Goal: Information Seeking & Learning: Learn about a topic

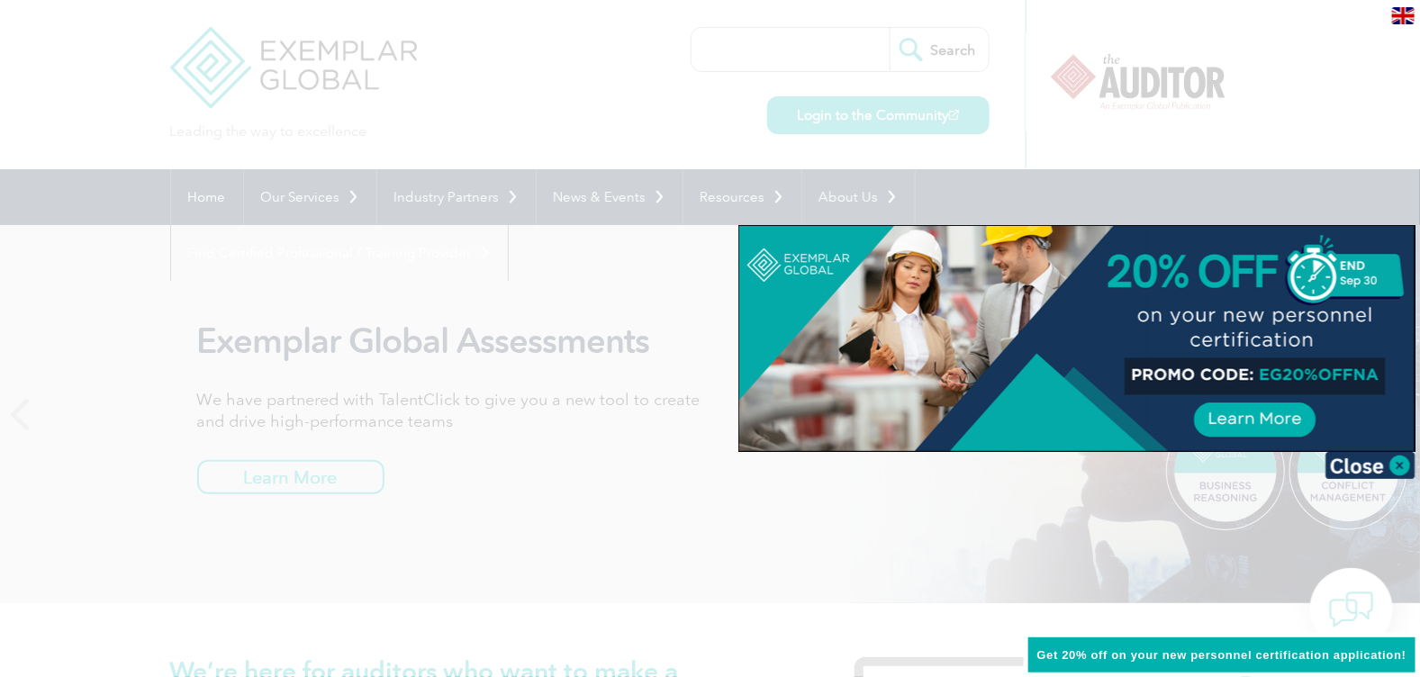
click at [1010, 564] on div at bounding box center [710, 338] width 1420 height 677
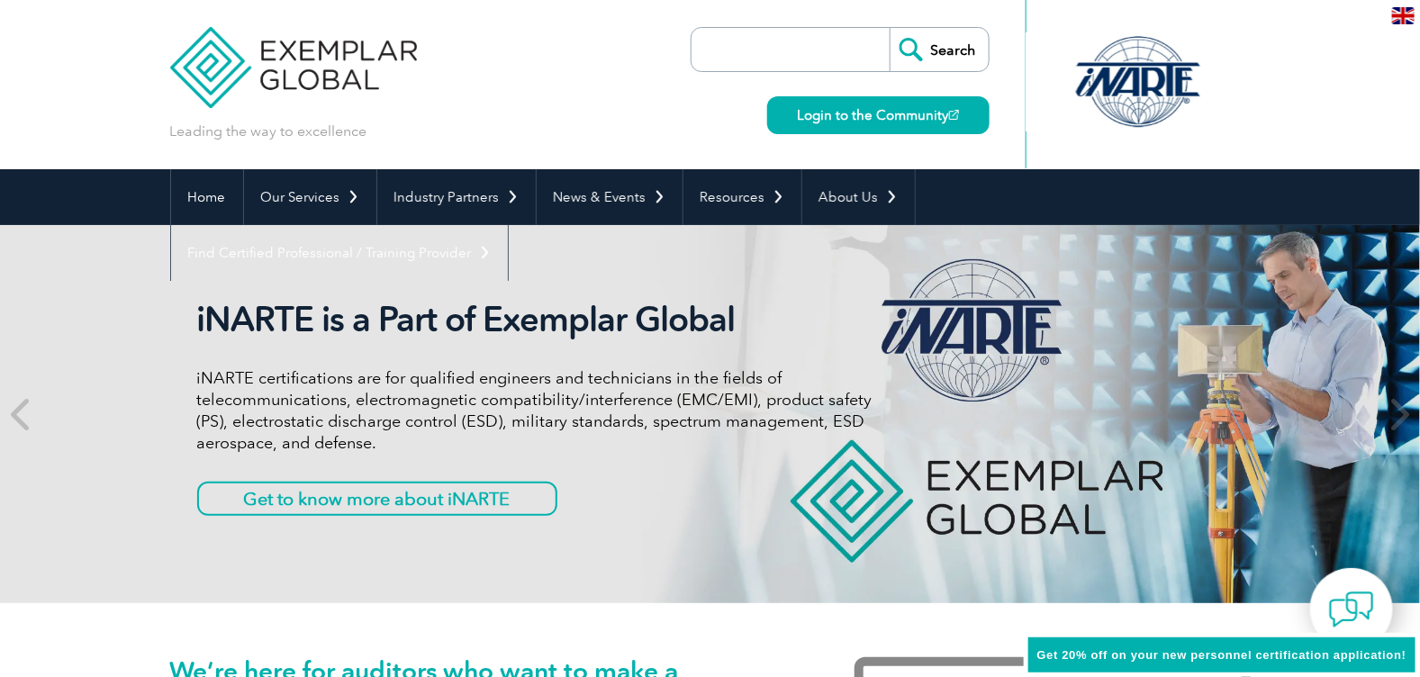
click at [690, 577] on div "iNARTE is a Part of Exemplar Global iNARTE certifications are for qualified eng…" at bounding box center [710, 414] width 1080 height 378
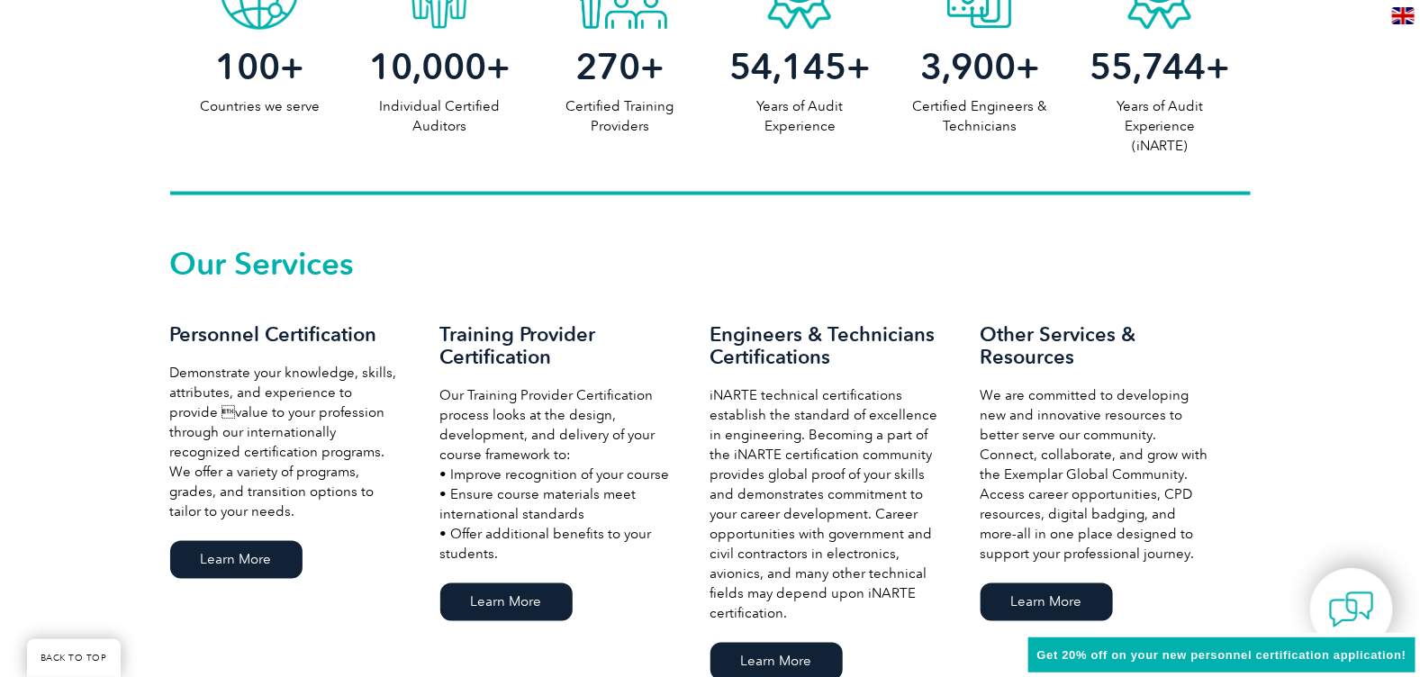
scroll to position [1114, 0]
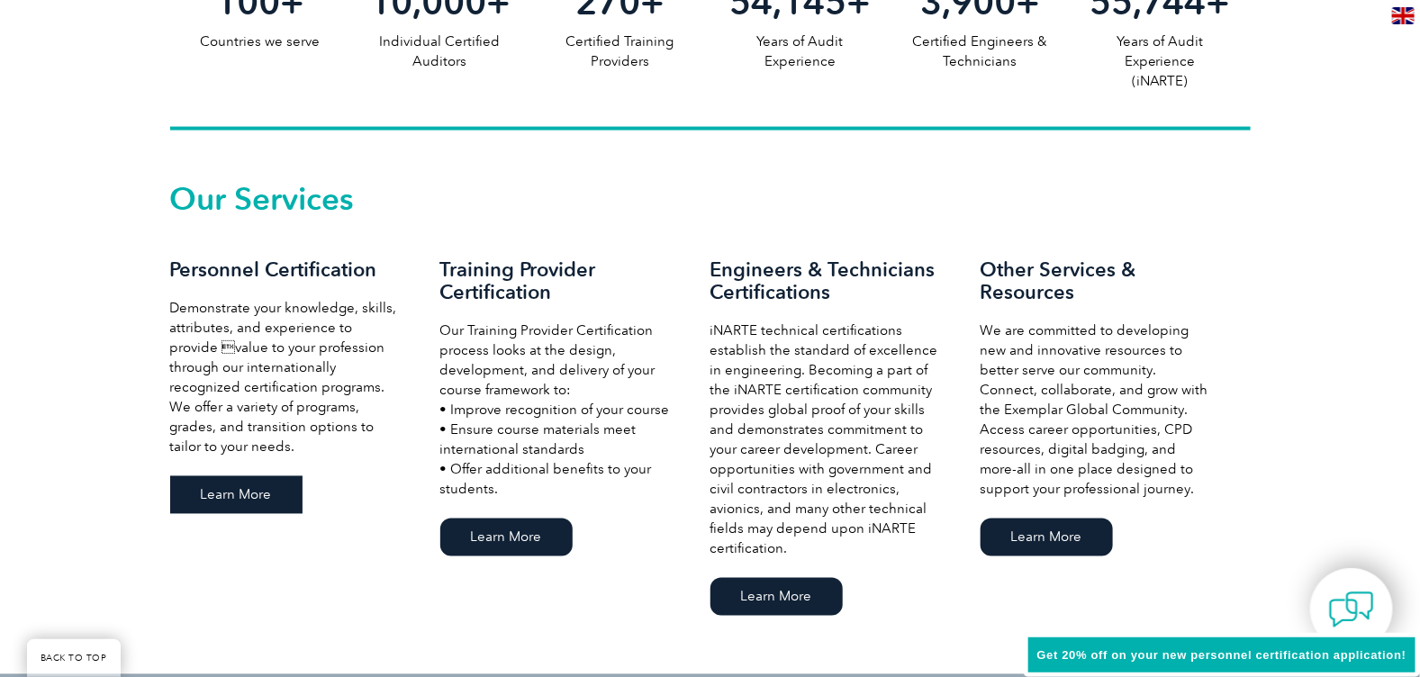
click at [276, 499] on link "Learn More" at bounding box center [236, 495] width 132 height 38
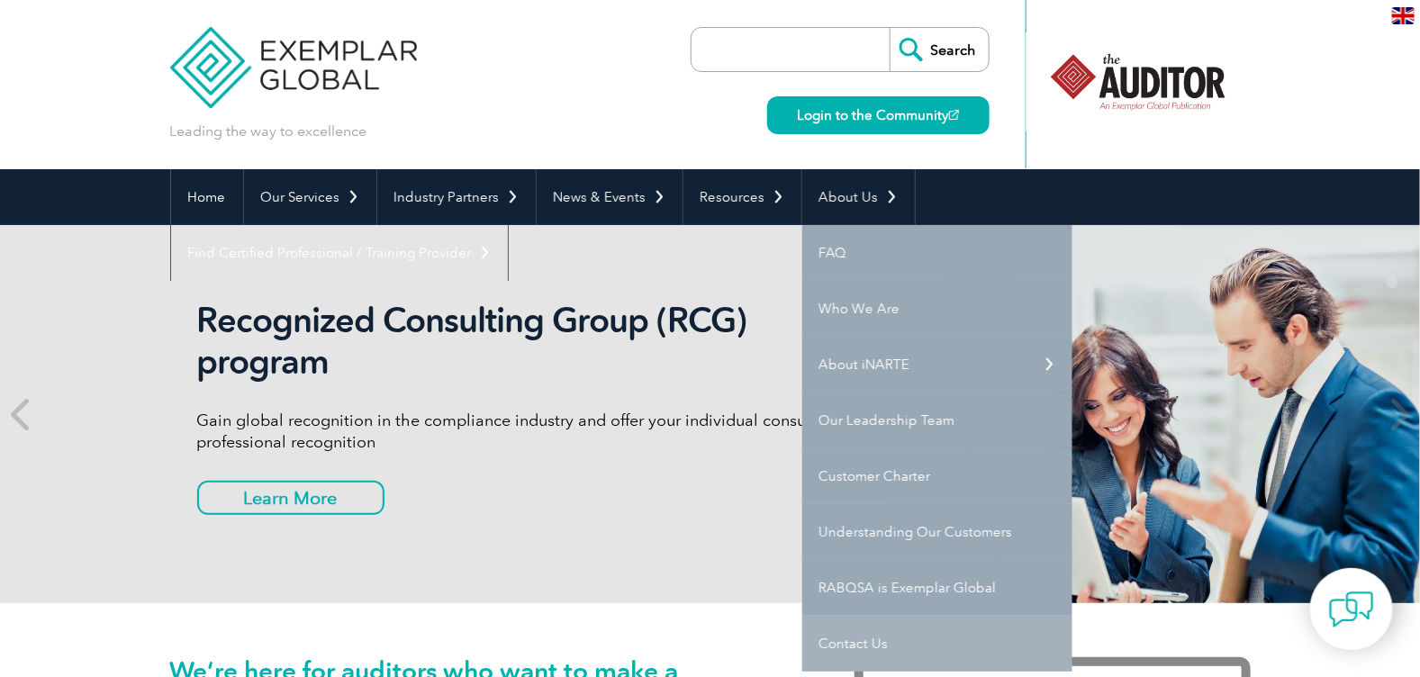
click at [838, 644] on link "Contact Us" at bounding box center [937, 644] width 270 height 56
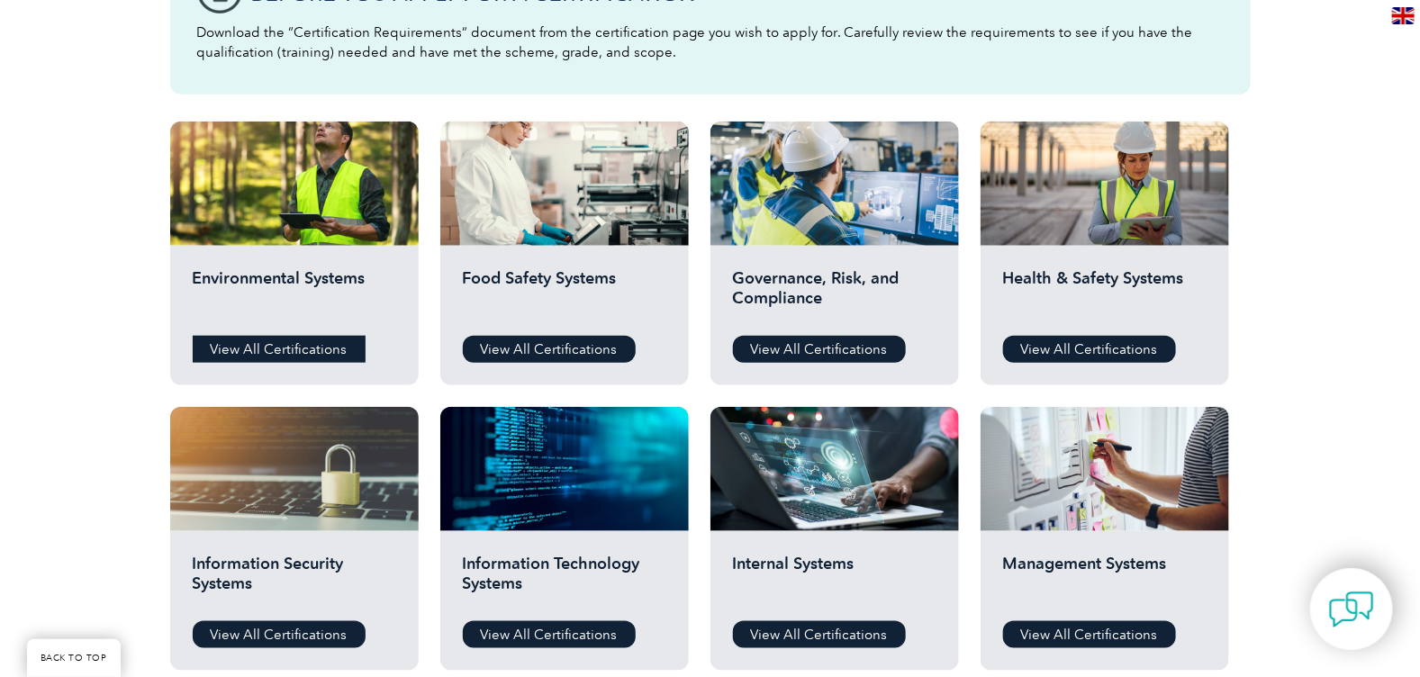
scroll to position [554, 0]
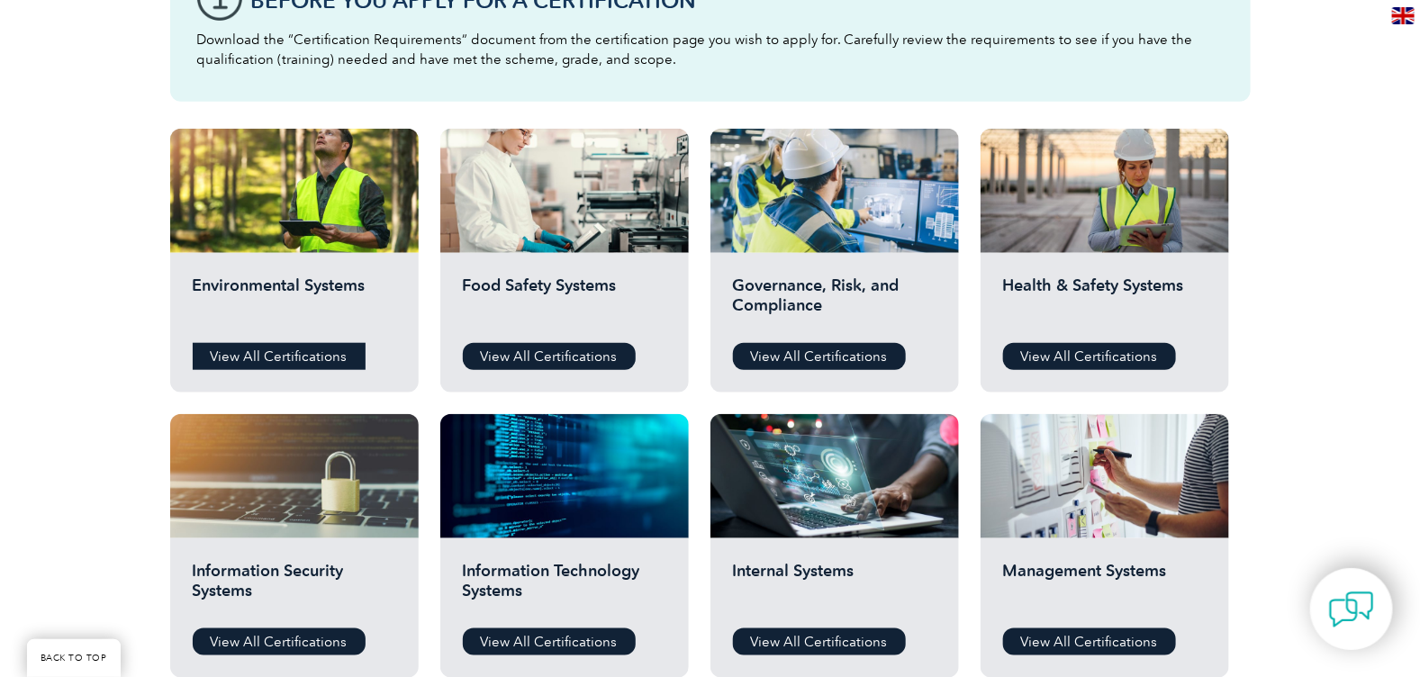
click at [300, 355] on link "View All Certifications" at bounding box center [279, 356] width 173 height 27
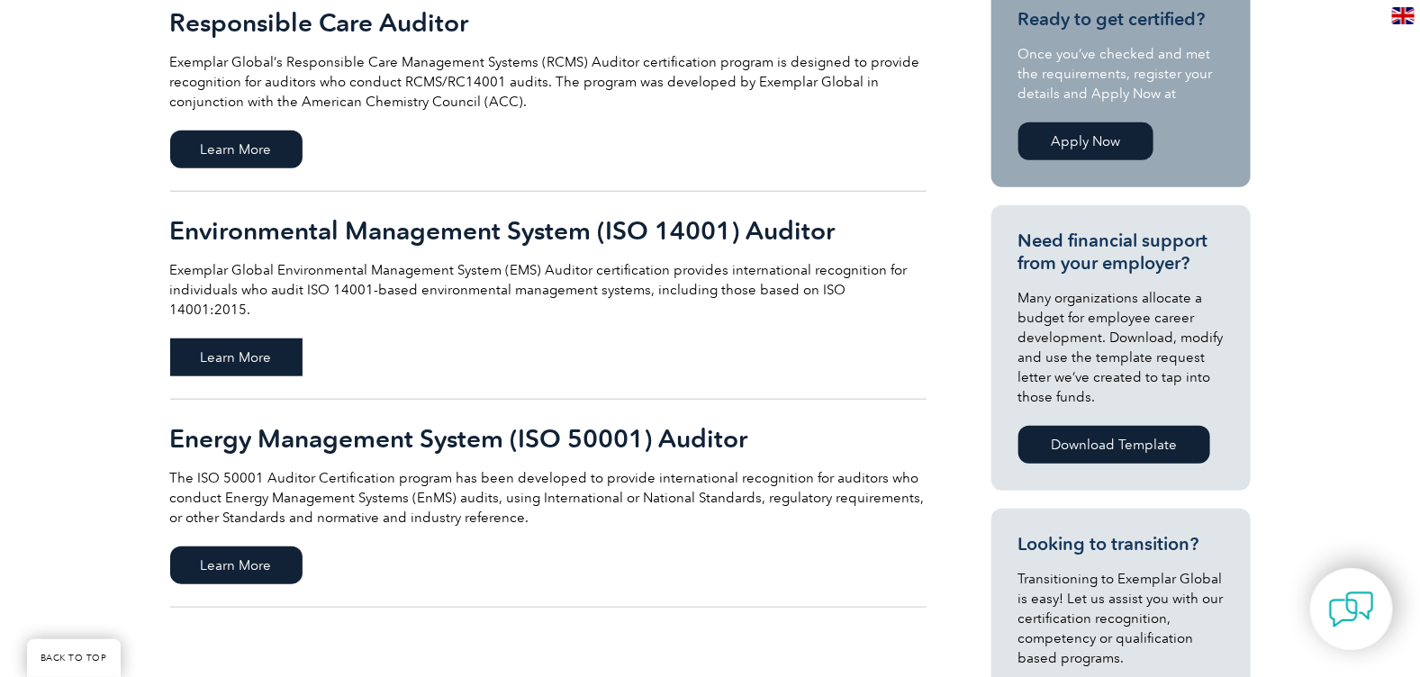
scroll to position [469, 0]
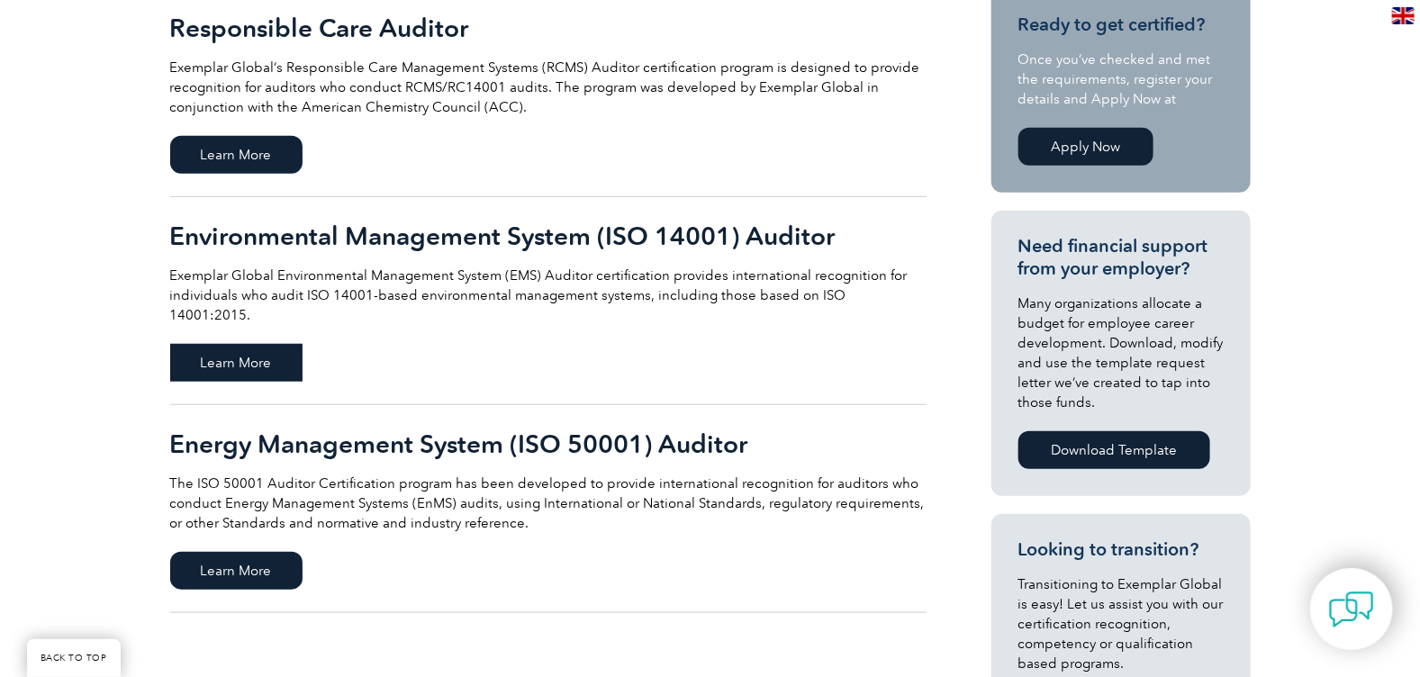
click at [253, 344] on span "Learn More" at bounding box center [236, 363] width 132 height 38
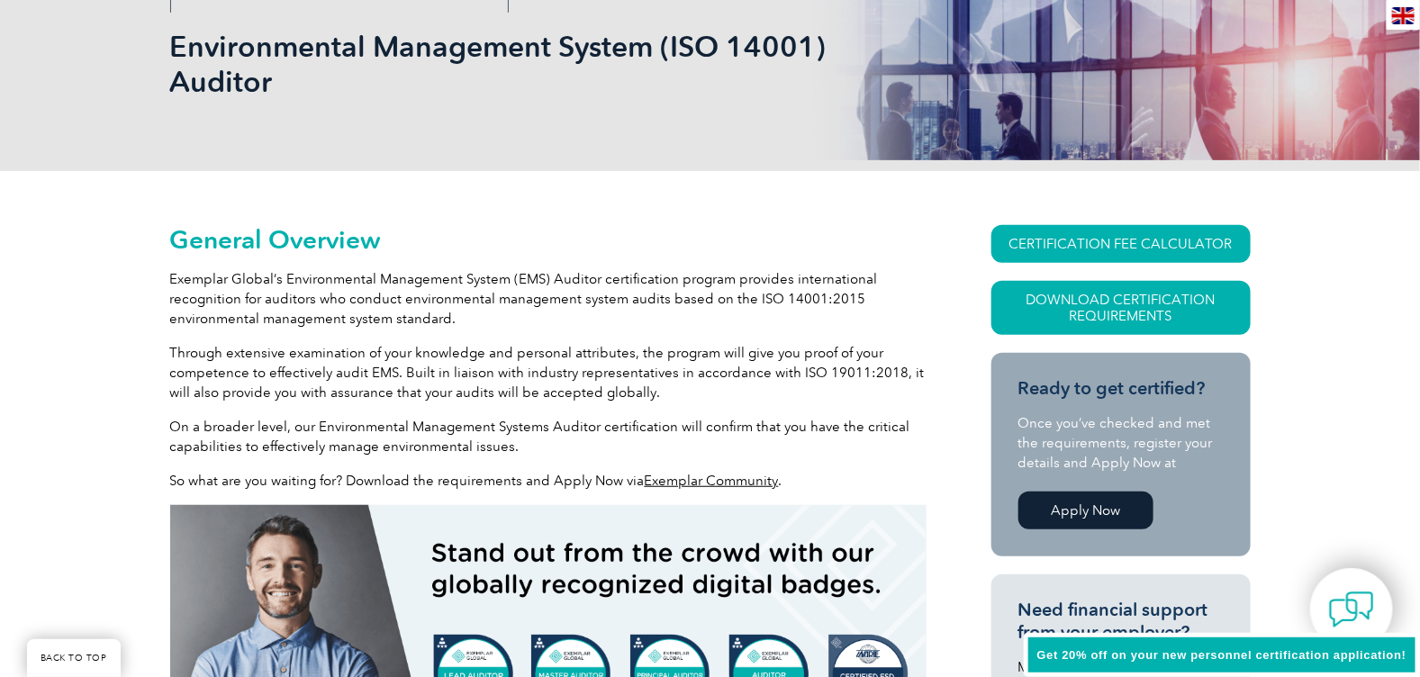
scroll to position [288, 0]
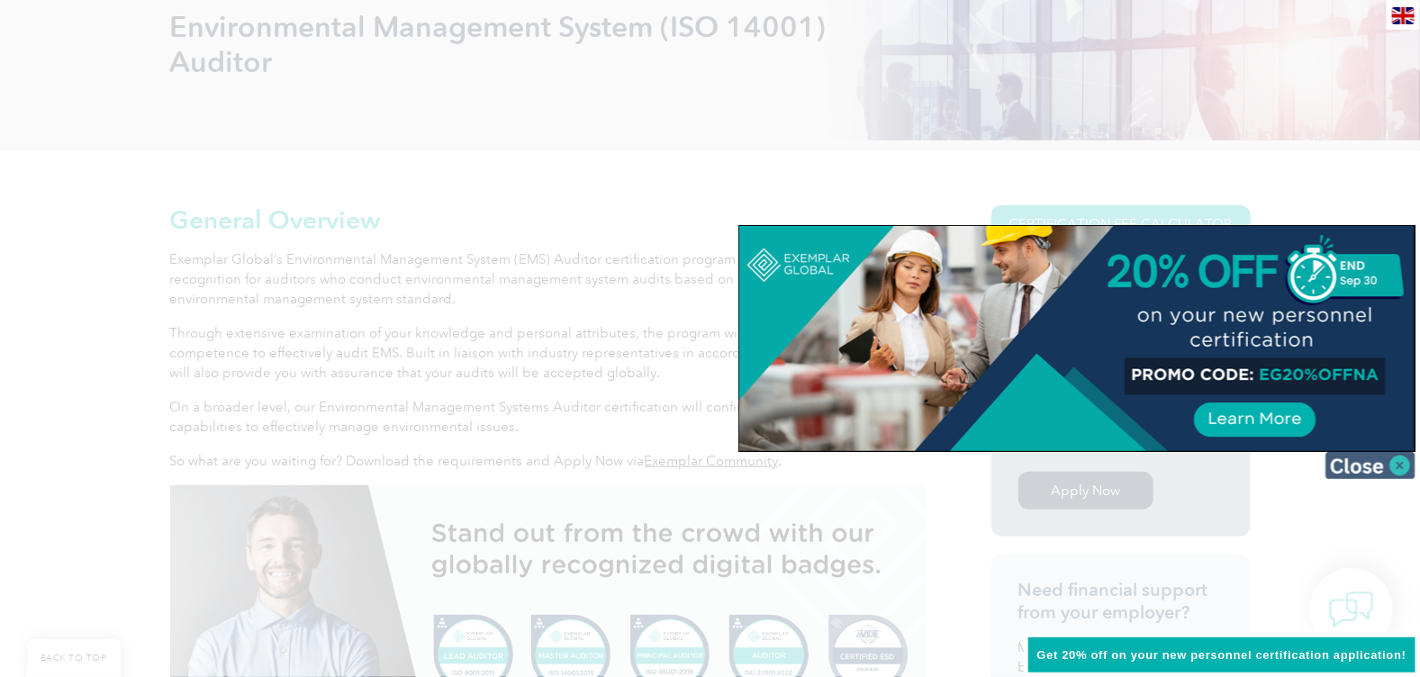
click at [1396, 468] on img at bounding box center [1370, 465] width 90 height 27
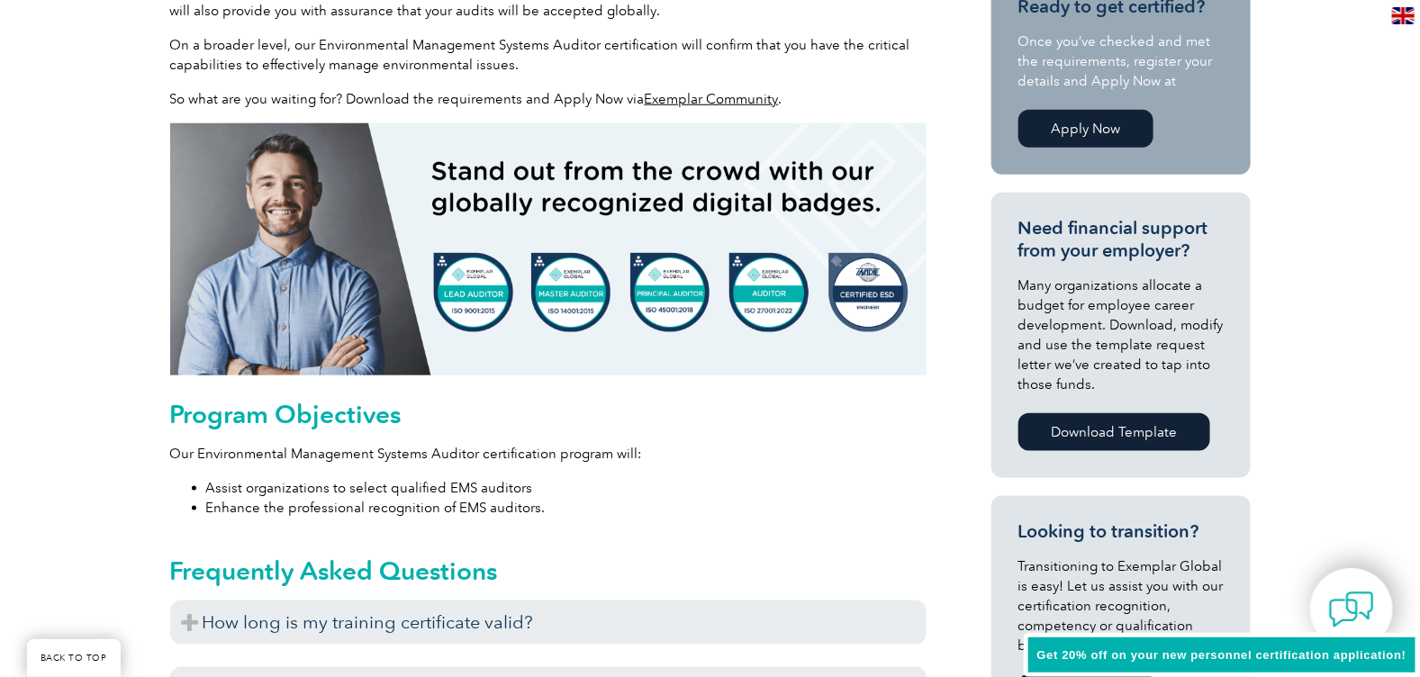
scroll to position [657, 0]
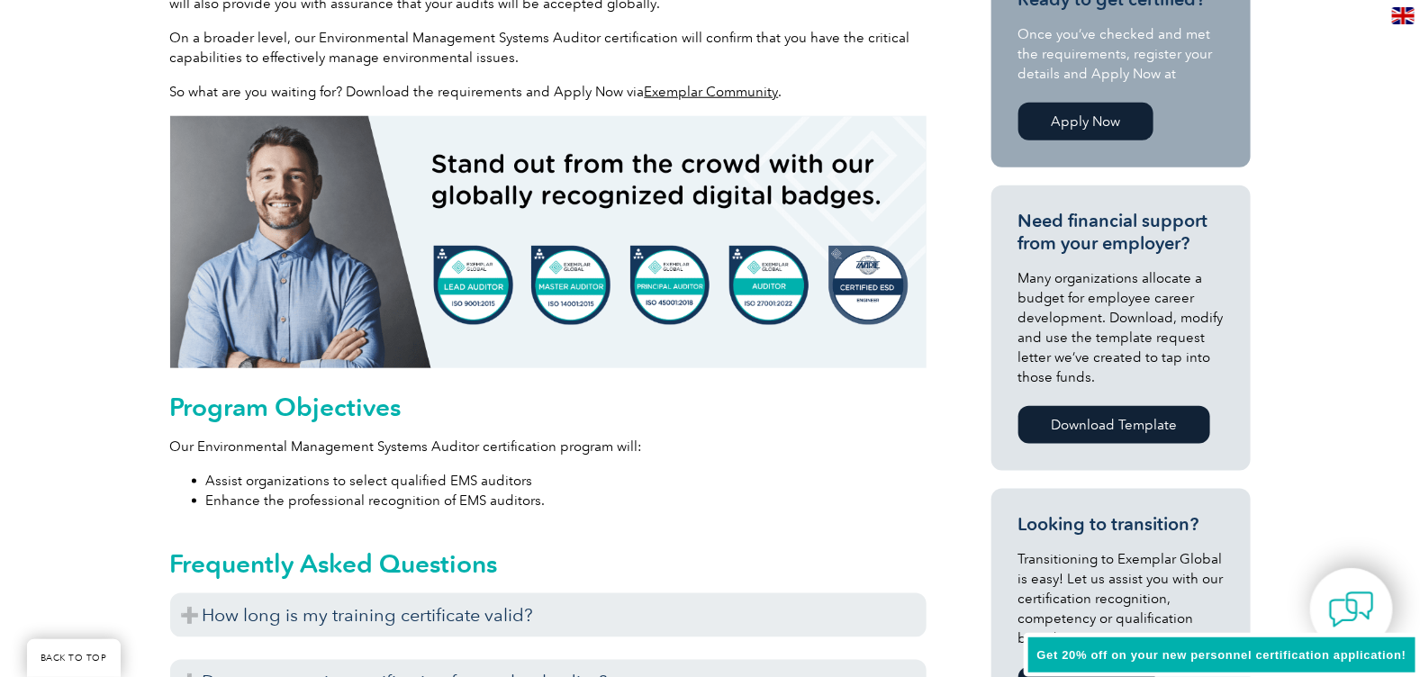
click at [576, 273] on img at bounding box center [548, 242] width 756 height 252
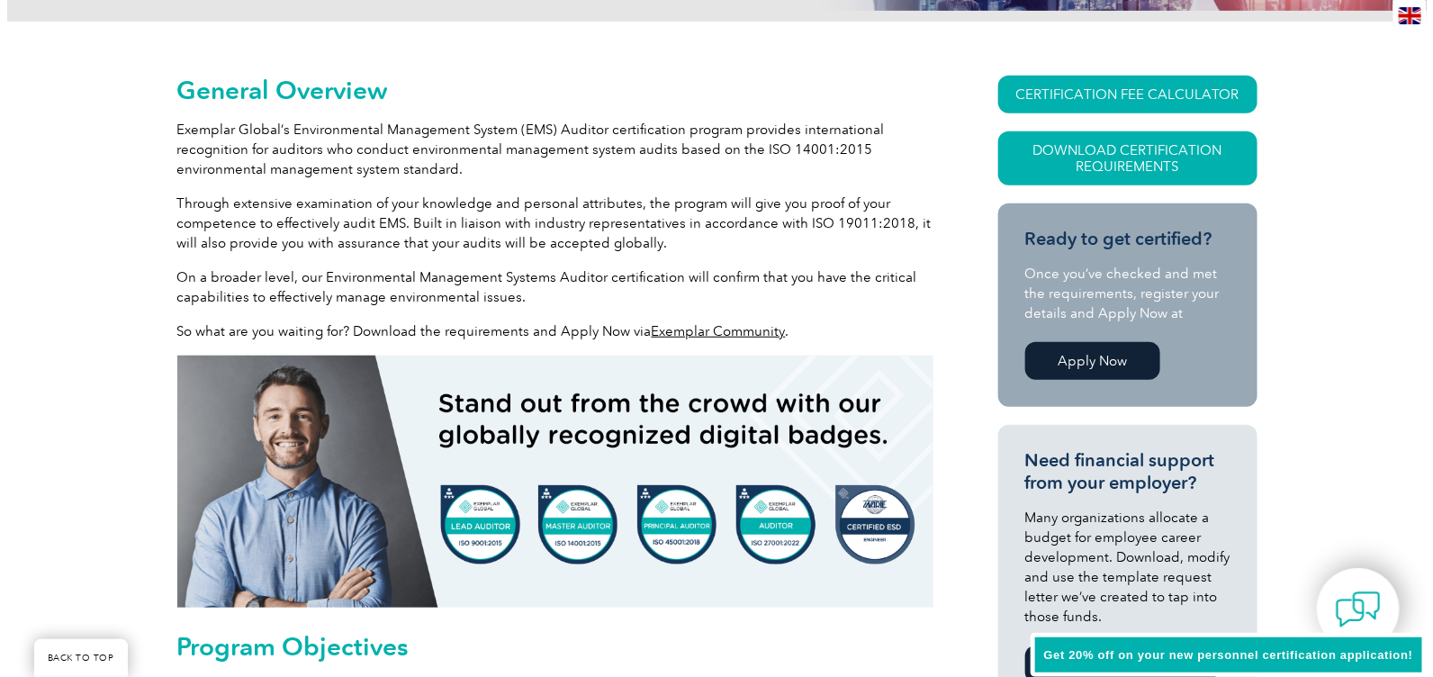
scroll to position [378, 0]
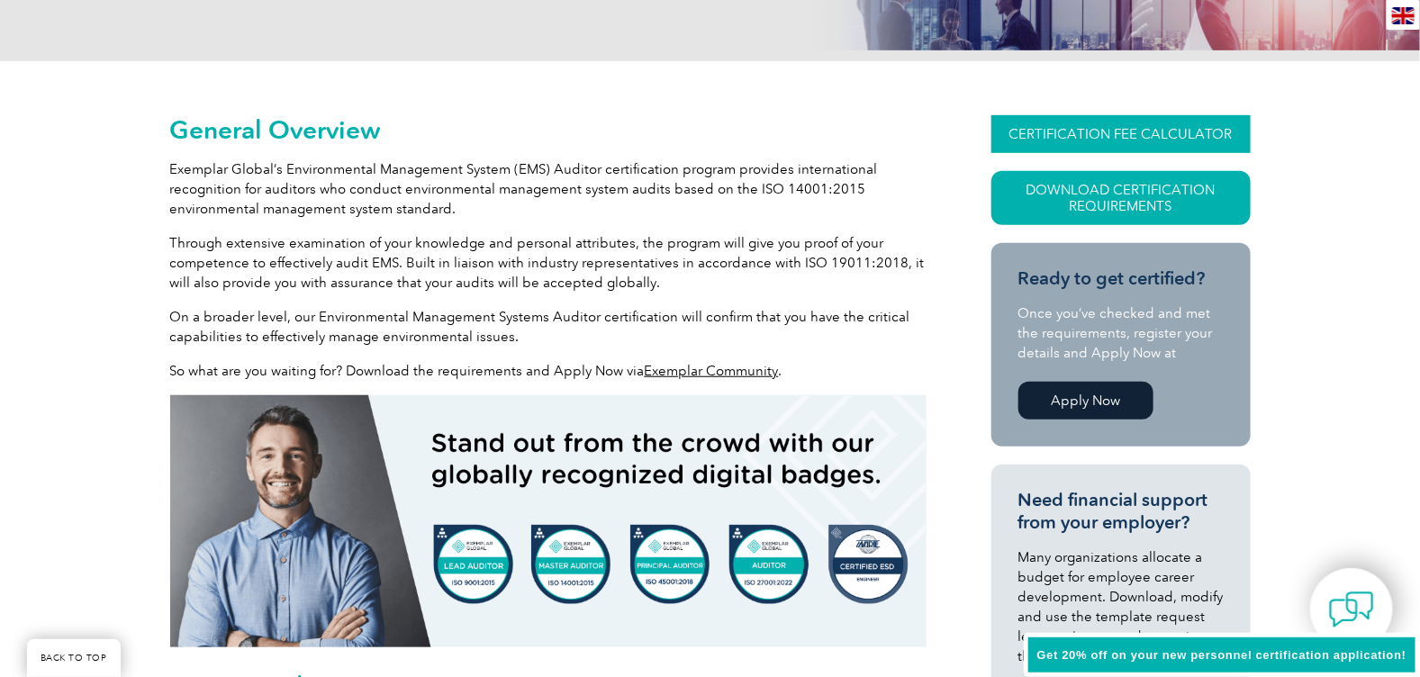
click at [1147, 131] on link "CERTIFICATION FEE CALCULATOR" at bounding box center [1120, 134] width 259 height 38
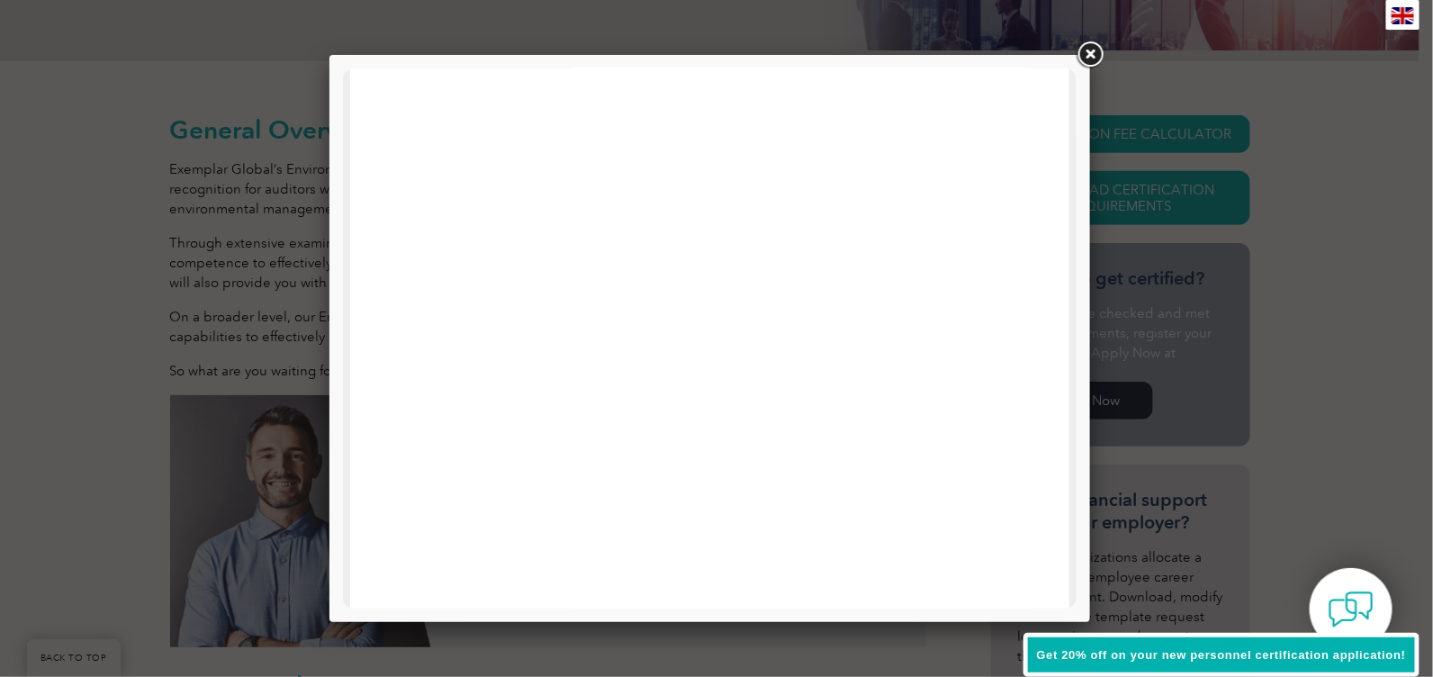
scroll to position [859, 0]
click at [1095, 46] on link at bounding box center [1090, 55] width 32 height 32
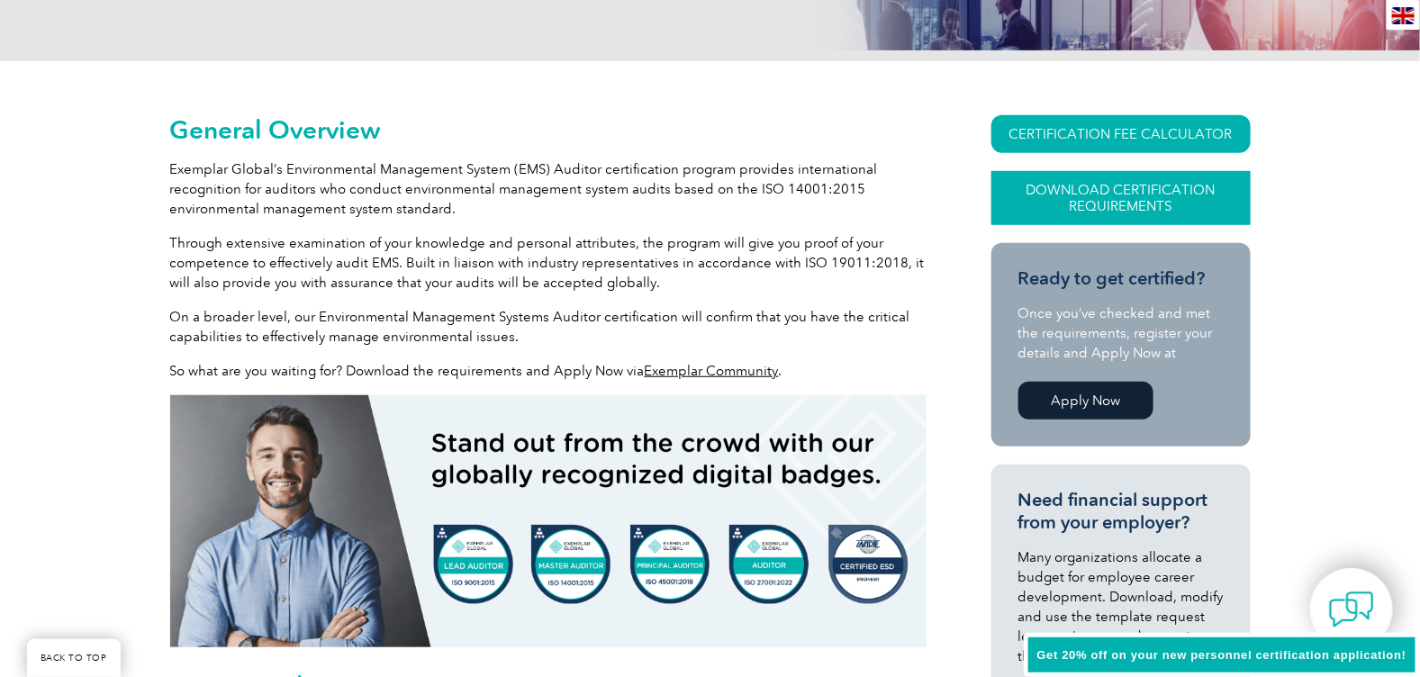
click at [1150, 203] on link "Download Certification Requirements" at bounding box center [1120, 198] width 259 height 54
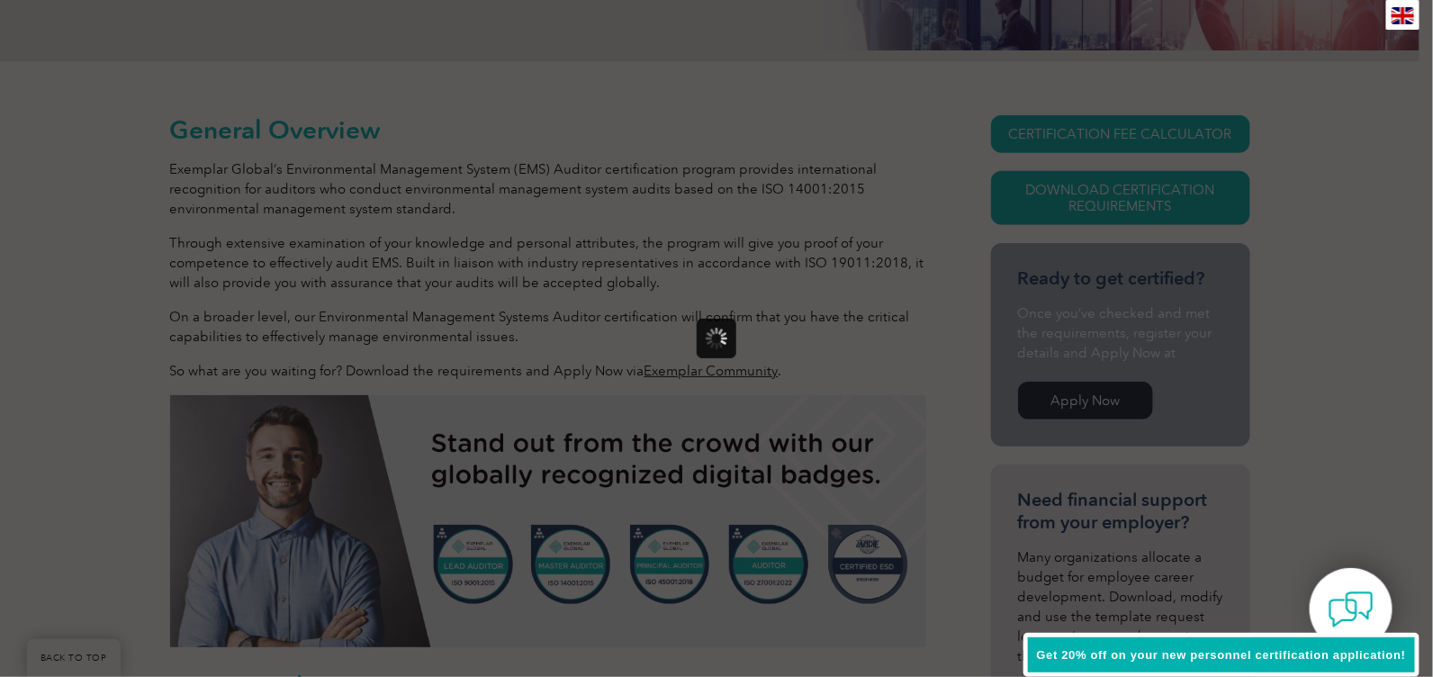
scroll to position [0, 0]
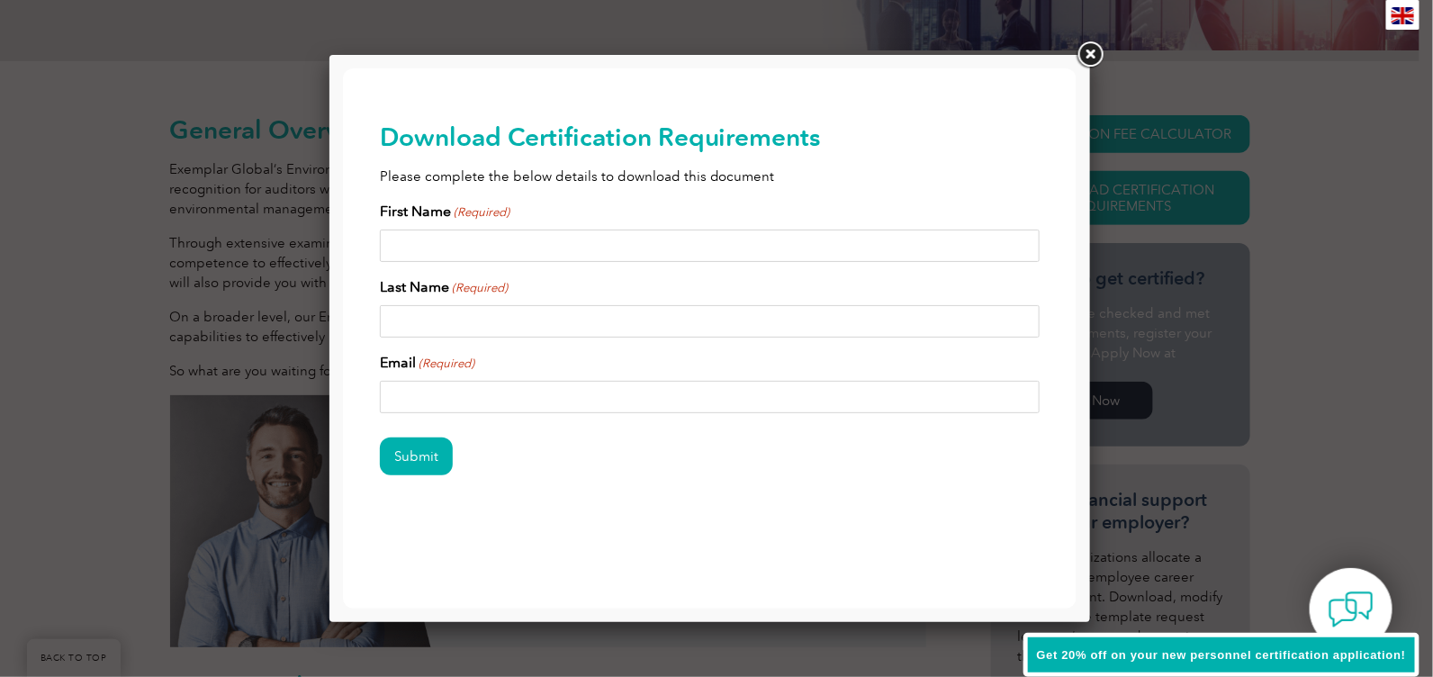
click at [428, 254] on input "First Name (Required)" at bounding box center [709, 245] width 661 height 32
type input "David"
type input "Bridgman"
type input "[EMAIL_ADDRESS][DOMAIN_NAME]"
click at [420, 463] on input "Submit" at bounding box center [415, 456] width 73 height 38
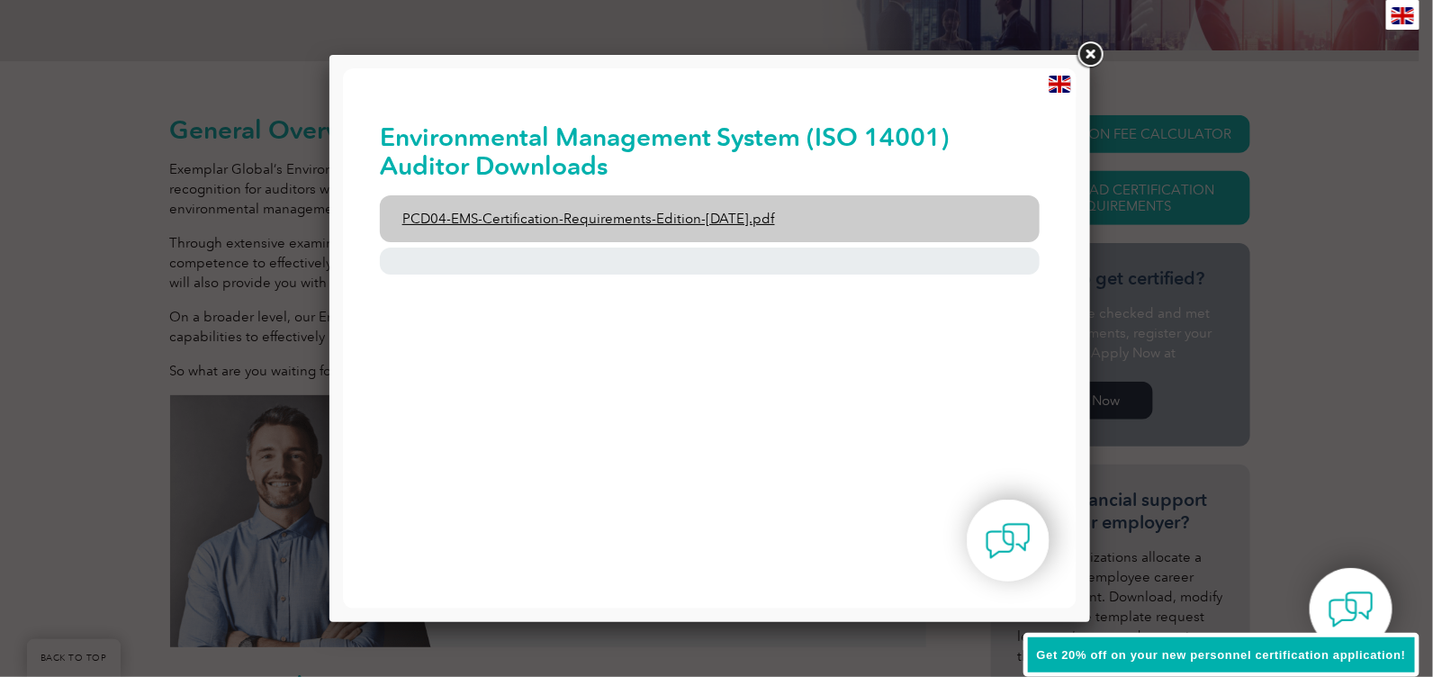
click at [691, 221] on link "PCD04-EMS-Certification-Requirements-Edition-2-April-2022.pdf" at bounding box center [709, 217] width 661 height 47
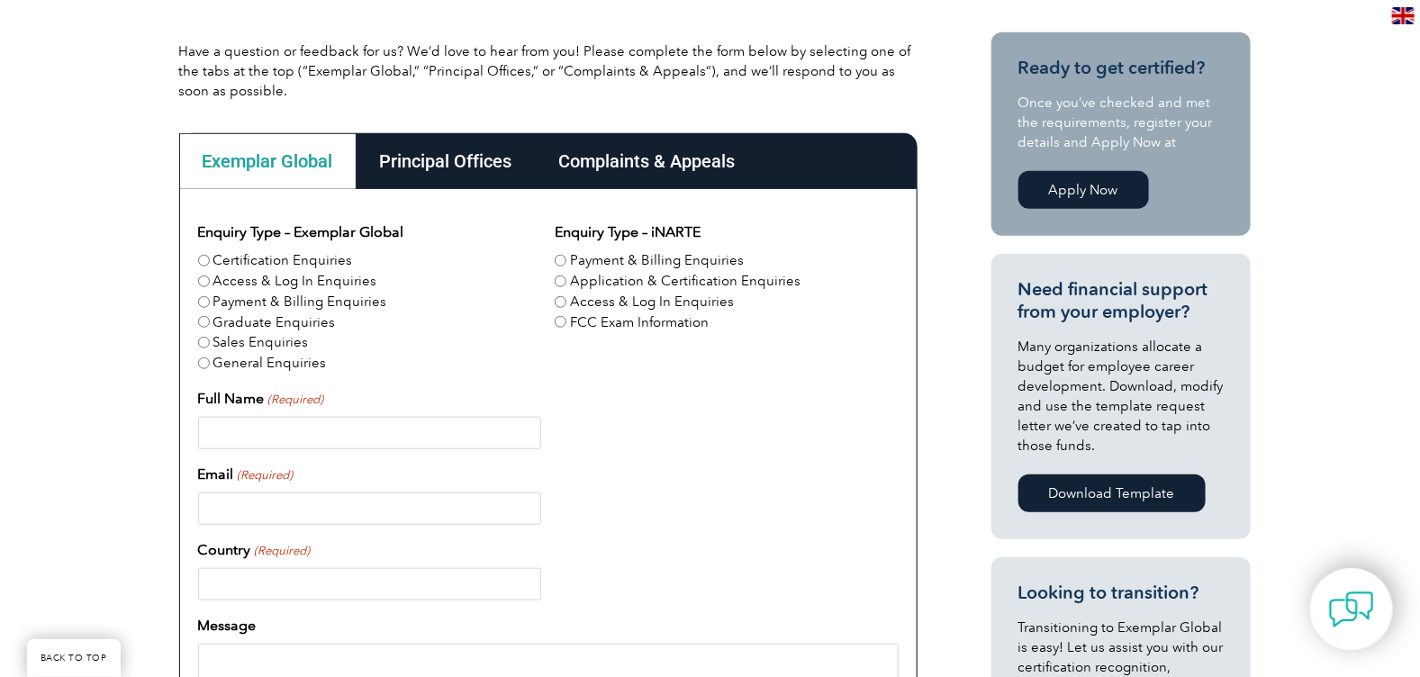
scroll to position [484, 0]
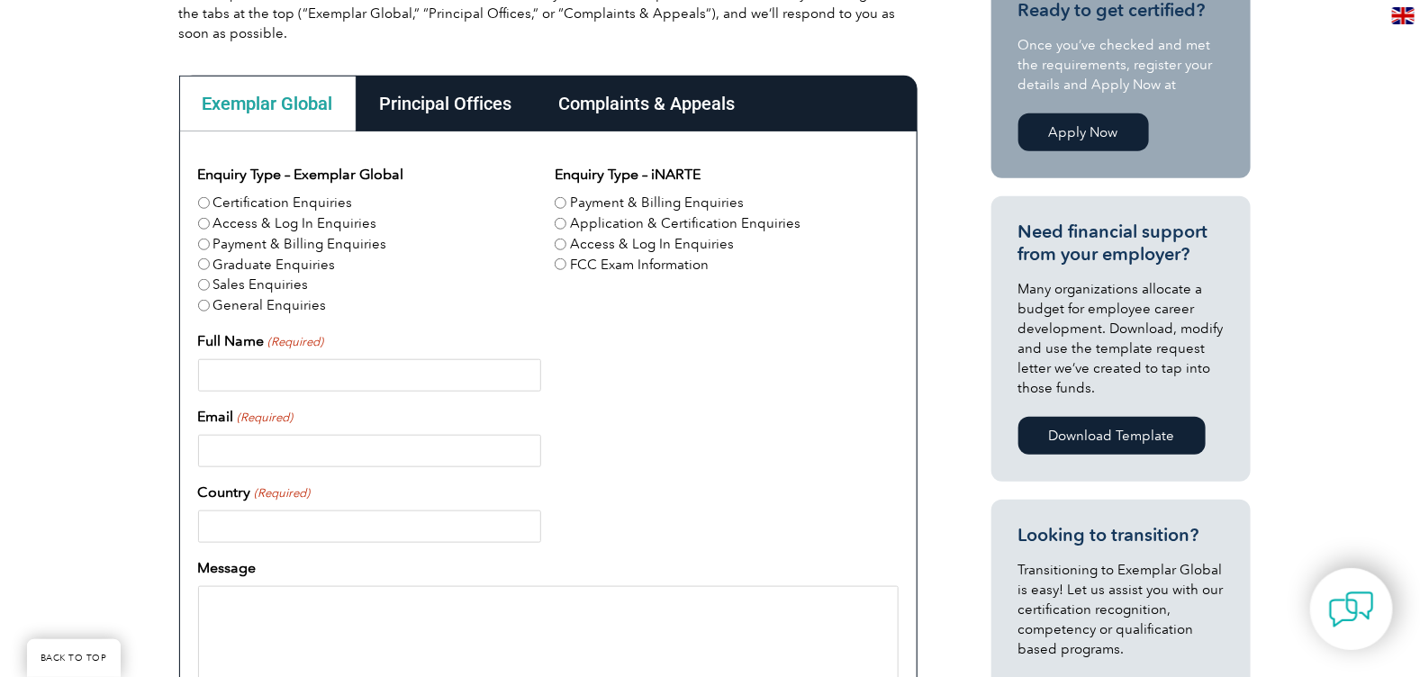
click at [205, 203] on input "Certification Enquiries" at bounding box center [204, 203] width 12 height 12
radio input "true"
click at [312, 360] on input "Full Name (Required)" at bounding box center [369, 375] width 343 height 32
type input "[PERSON_NAME]"
type input "[EMAIL_ADDRESS][DOMAIN_NAME]"
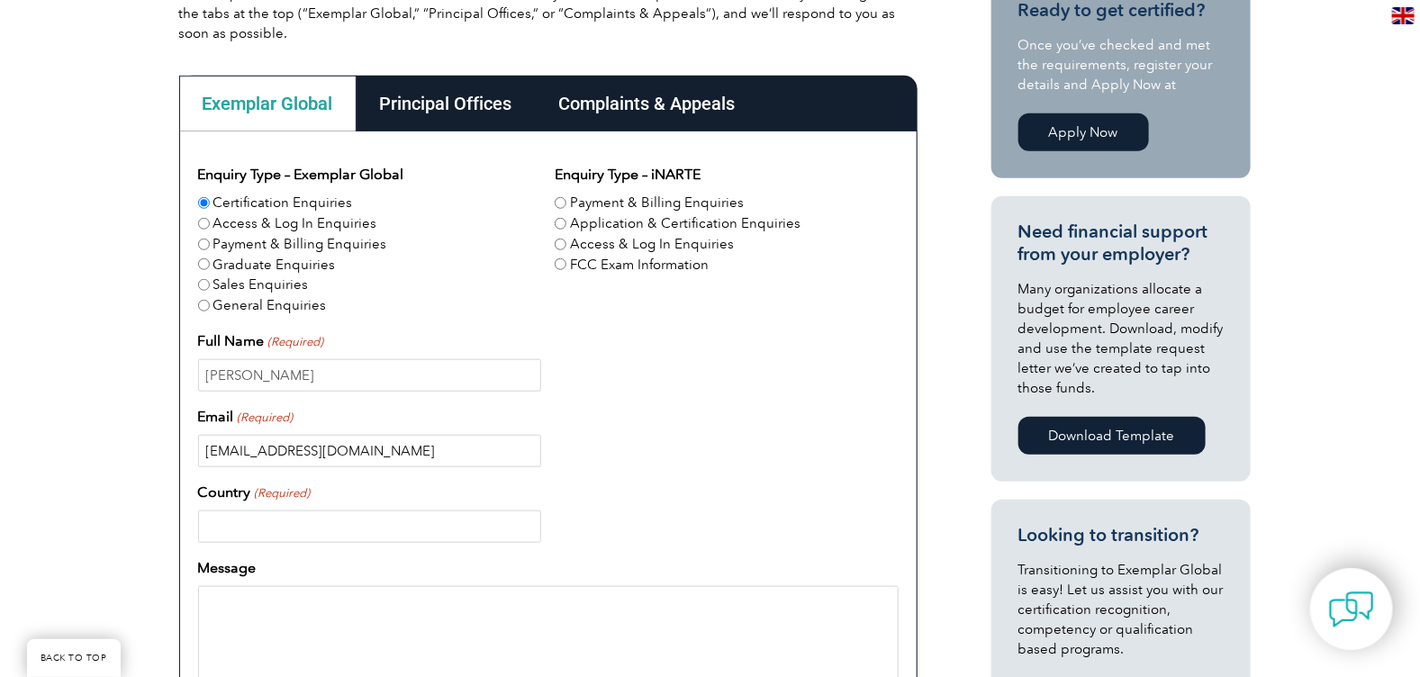
type input "[GEOGRAPHIC_DATA]"
type input "6068721102"
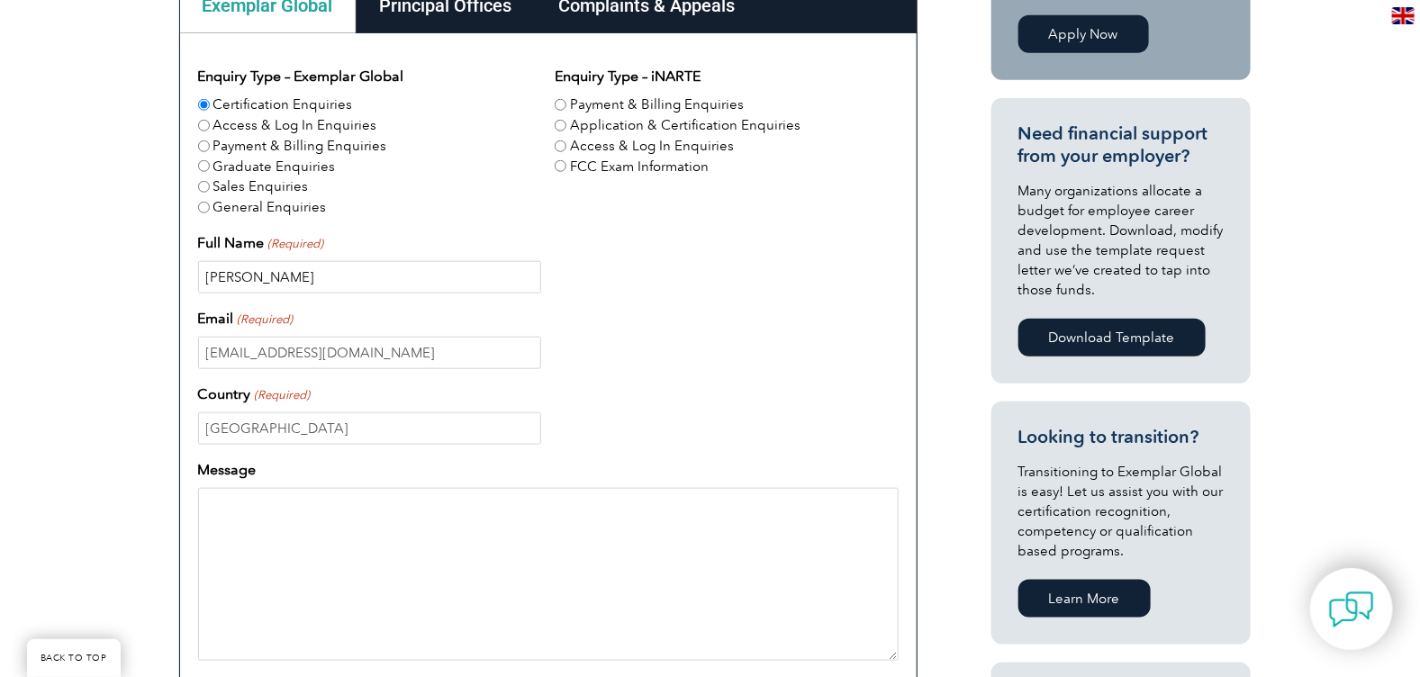
scroll to position [669, 0]
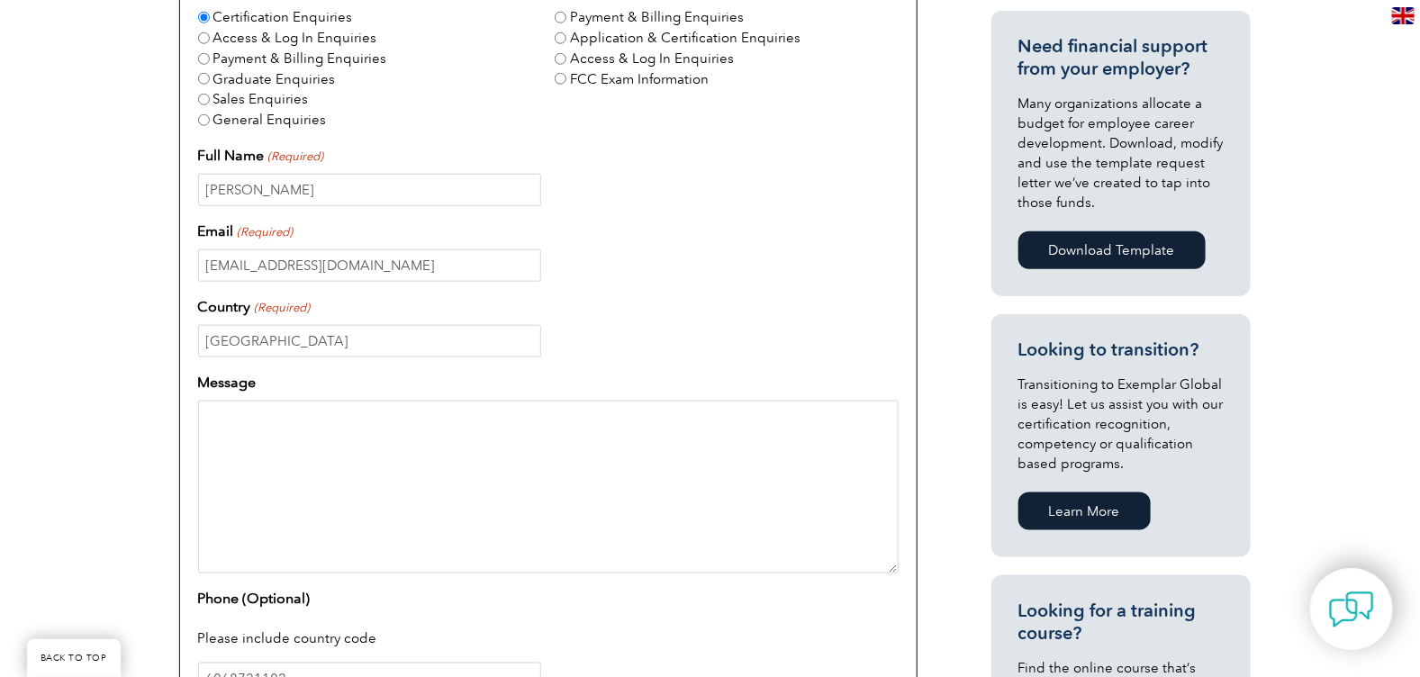
click at [321, 431] on textarea "Message" at bounding box center [548, 487] width 700 height 173
type textarea "H"
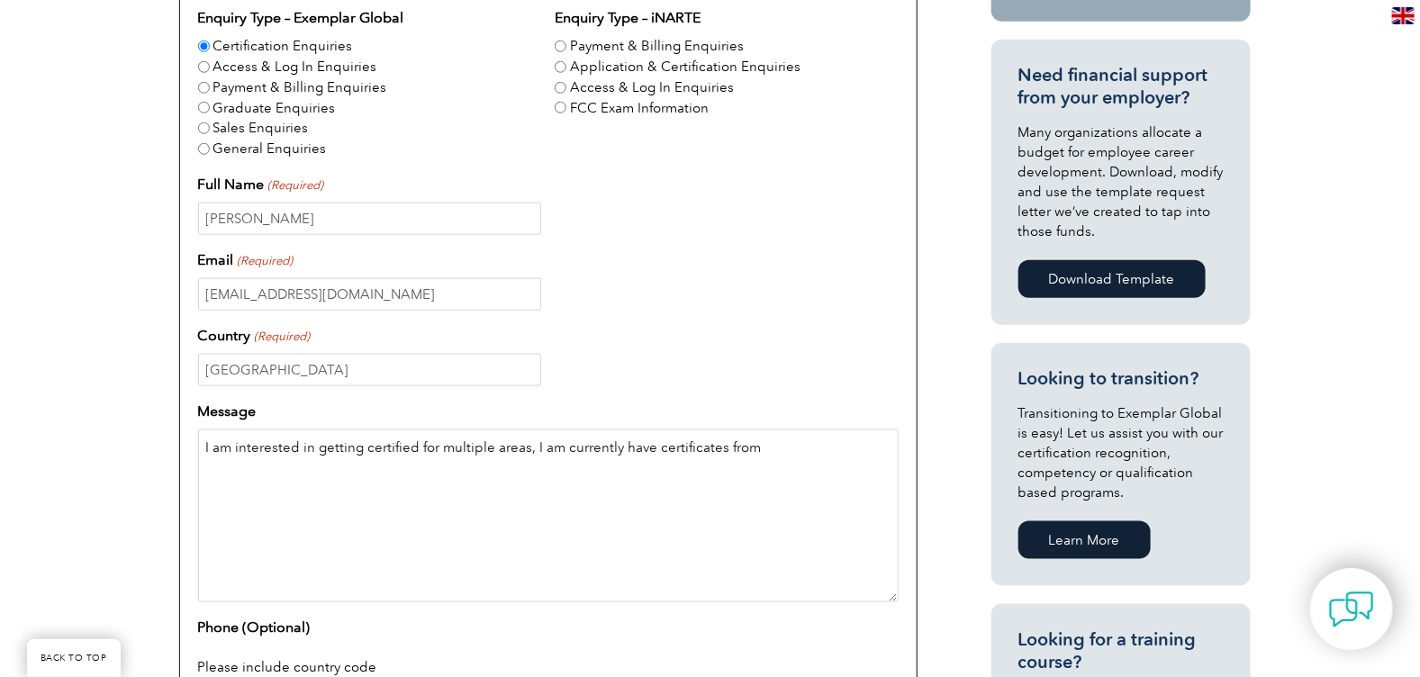
scroll to position [619, 0]
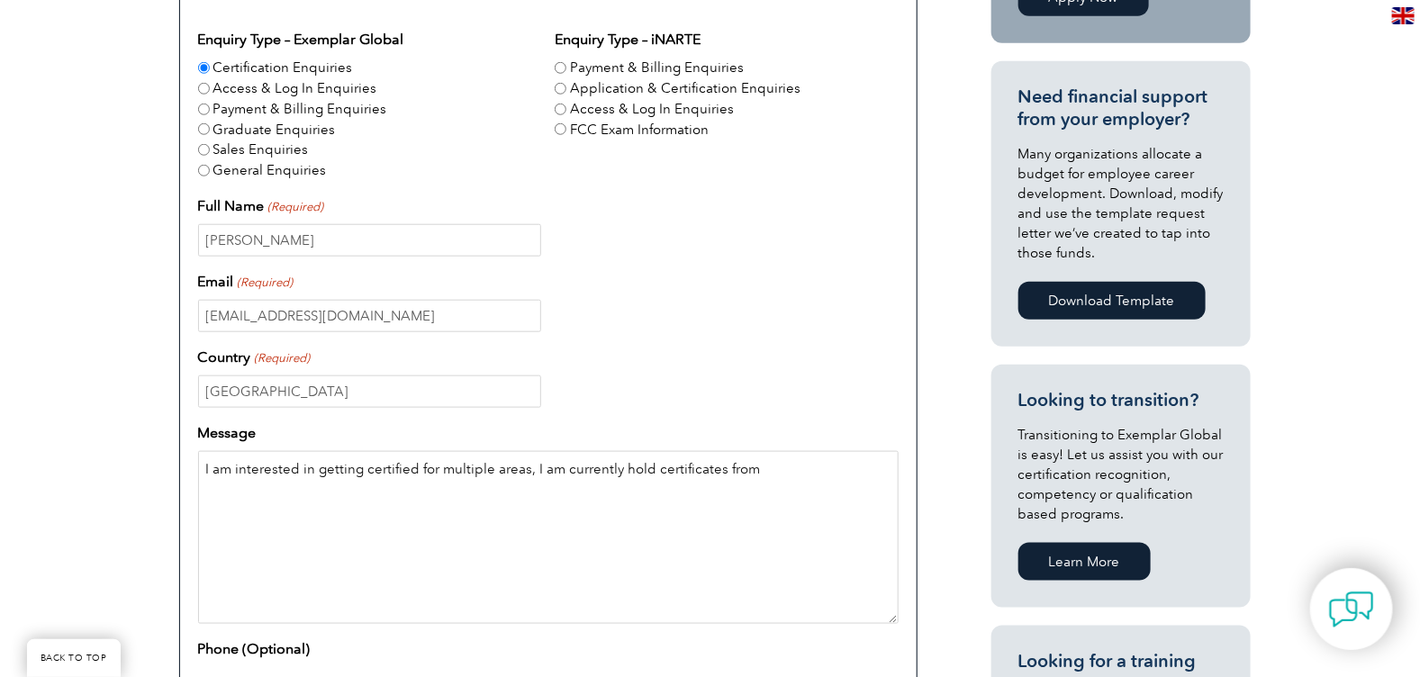
click at [779, 465] on textarea "I am interested in getting certified for multiple areas, I am currently hold ce…" at bounding box center [548, 537] width 700 height 173
type textarea "I am interested in getting certified for multiple areas, I am currently hold ce…"
